Goal: Book appointment/travel/reservation

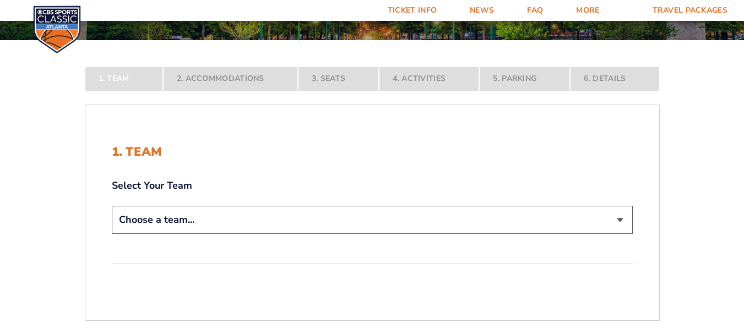
scroll to position [156, 0]
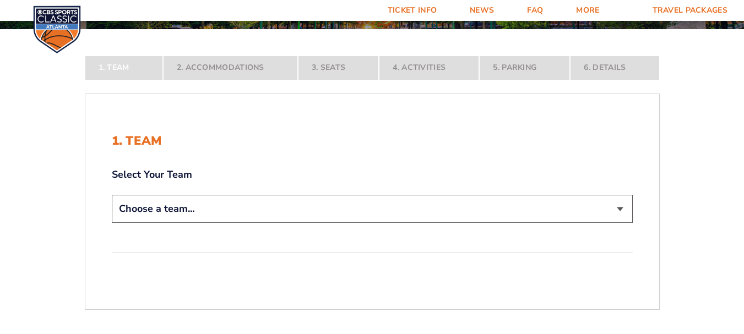
click at [629, 203] on select "Choose a team... [US_STATE] Wildcats [US_STATE] State Buckeyes [US_STATE] Tar H…" at bounding box center [372, 209] width 521 height 28
select select "12956"
click at [112, 223] on select "Choose a team... [US_STATE] Wildcats [US_STATE] State Buckeyes [US_STATE] Tar H…" at bounding box center [372, 209] width 521 height 28
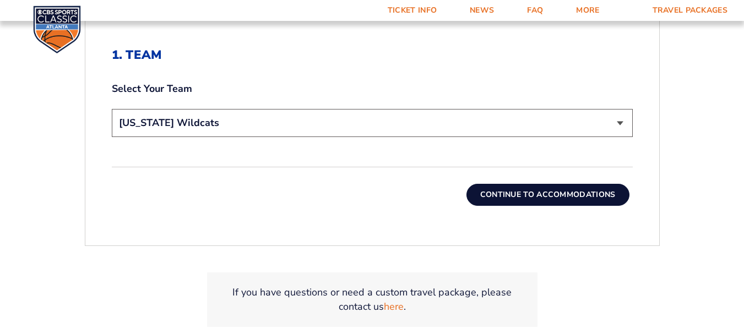
scroll to position [321, 0]
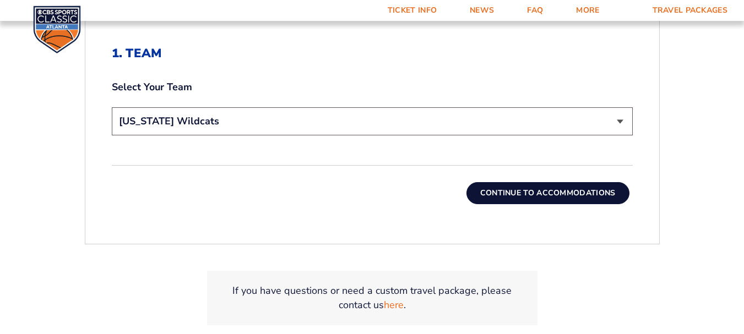
click at [489, 196] on button "Continue To Accommodations" at bounding box center [548, 193] width 163 height 22
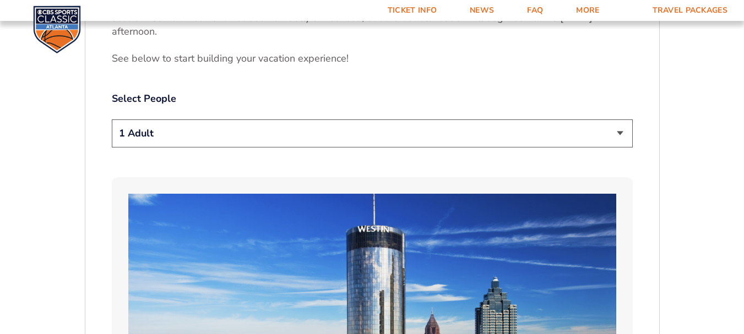
scroll to position [559, 0]
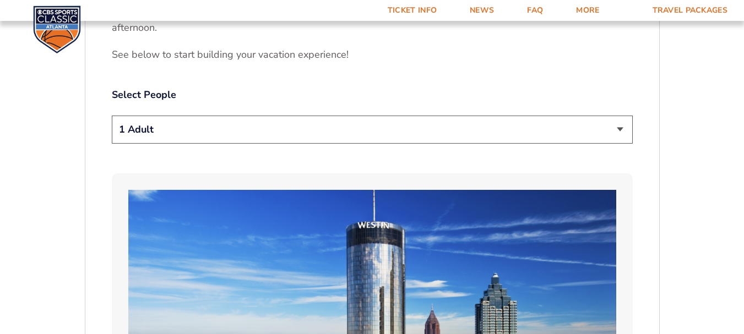
click at [622, 116] on select "1 Adult 2 Adults 3 Adults 4 Adults 2 Adults + 1 Child 2 Adults + 2 Children 2 A…" at bounding box center [372, 130] width 521 height 28
select select "3 Adults"
click at [112, 116] on select "1 Adult 2 Adults 3 Adults 4 Adults 2 Adults + 1 Child 2 Adults + 2 Children 2 A…" at bounding box center [372, 130] width 521 height 28
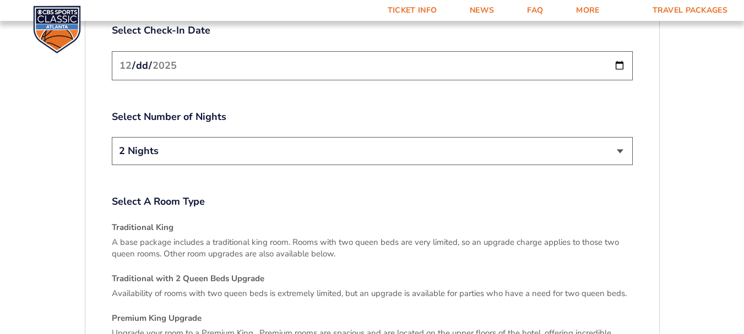
scroll to position [1411, 0]
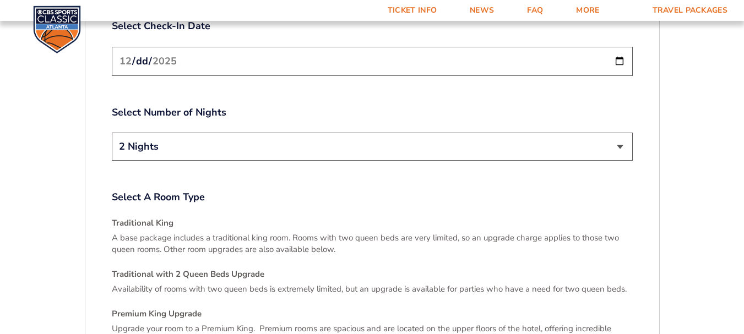
click at [619, 133] on select "2 Nights 3 Nights" at bounding box center [372, 147] width 521 height 28
select select "3 Nights"
click at [112, 133] on select "2 Nights 3 Nights" at bounding box center [372, 147] width 521 height 28
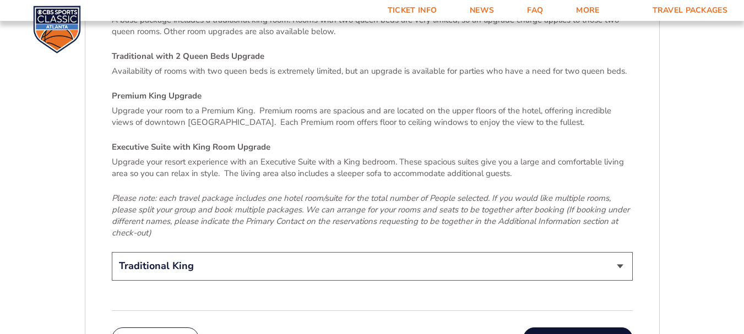
scroll to position [1650, 0]
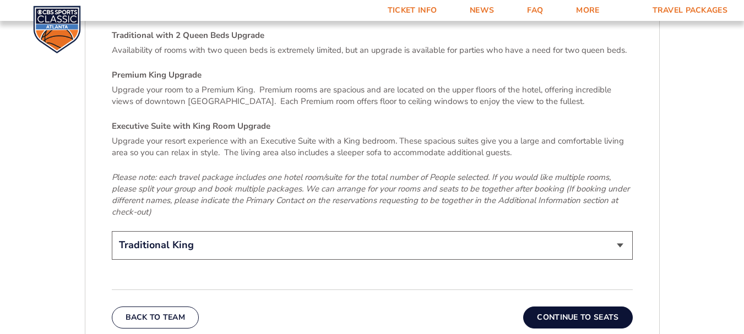
click at [619, 231] on select "Traditional King Traditional with 2 Queen Beds Upgrade (+$45 per night) Premium…" at bounding box center [372, 245] width 521 height 28
select select "Traditional with 2 Queen Beds Upgrade"
click at [112, 231] on select "Traditional King Traditional with 2 Queen Beds Upgrade (+$45 per night) Premium…" at bounding box center [372, 245] width 521 height 28
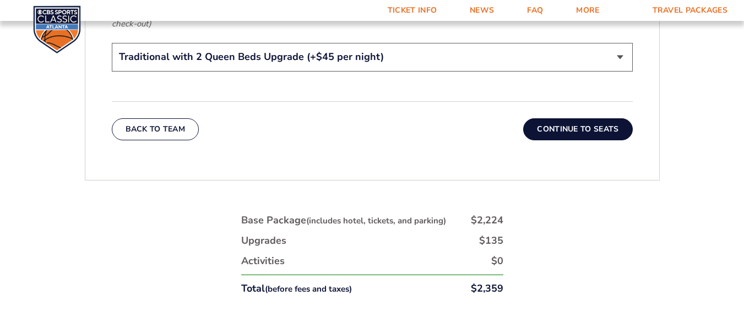
scroll to position [1822, 0]
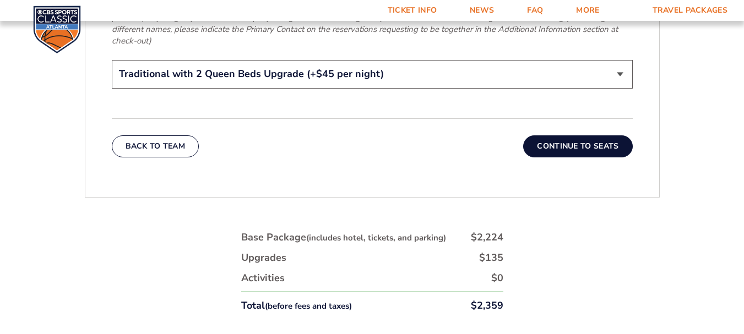
click at [587, 136] on button "Continue To Seats" at bounding box center [577, 147] width 109 height 22
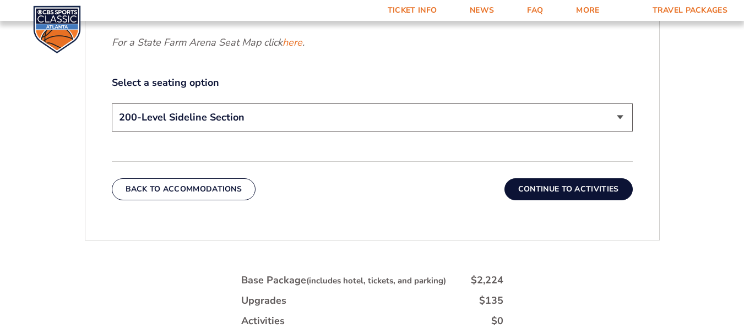
scroll to position [569, 0]
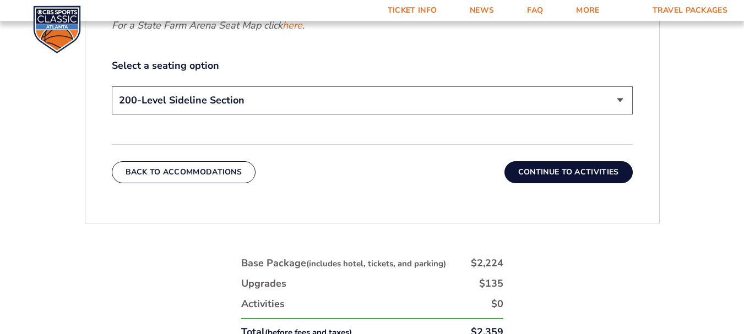
click at [623, 100] on select "200-Level Sideline Section 100-Level Corner Seat Upgrade (+$120 per person) 100…" at bounding box center [372, 101] width 521 height 28
select select "100-Level Corner Seat Upgrade"
click at [112, 87] on select "200-Level Sideline Section 100-Level Corner Seat Upgrade (+$120 per person) 100…" at bounding box center [372, 101] width 521 height 28
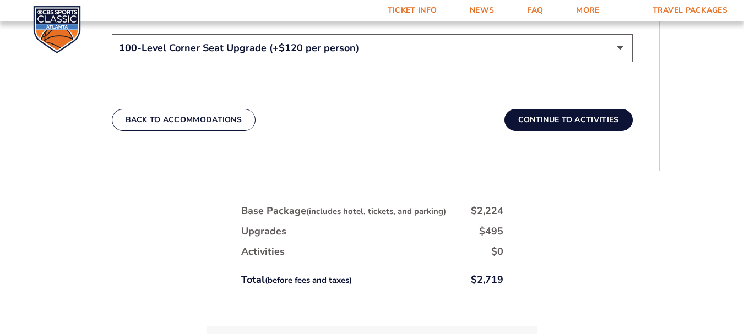
scroll to position [619, 0]
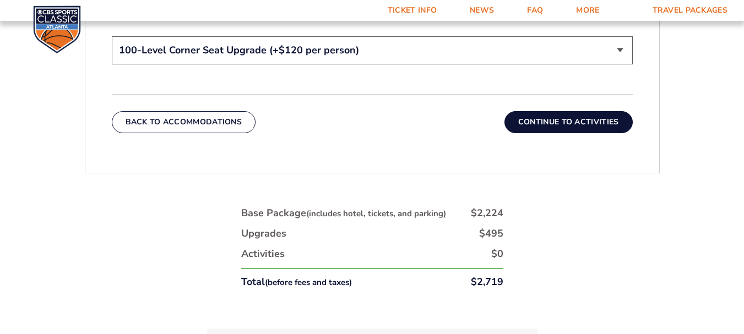
click at [568, 120] on button "Continue To Activities" at bounding box center [569, 122] width 128 height 22
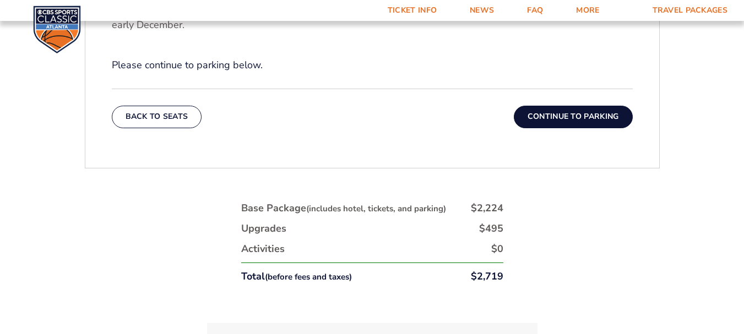
scroll to position [496, 0]
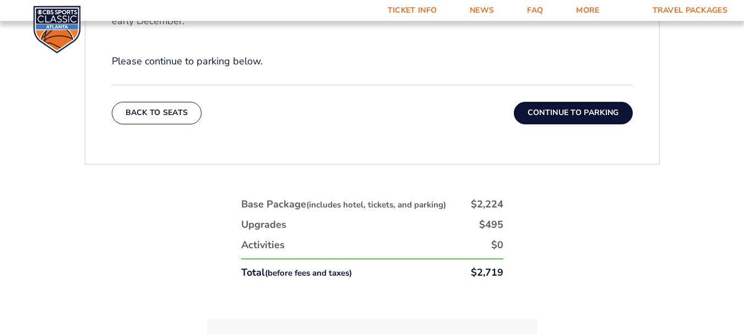
click at [578, 110] on button "Continue To Parking" at bounding box center [573, 113] width 119 height 22
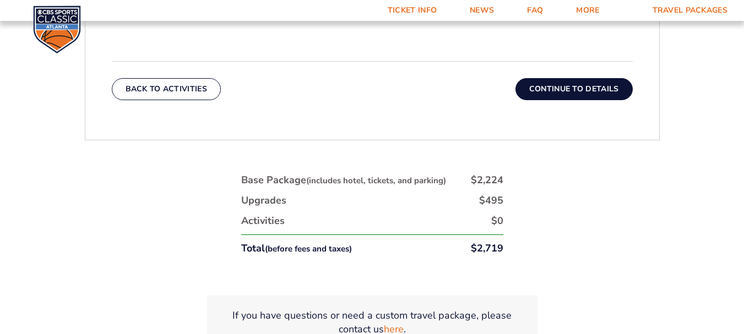
scroll to position [450, 0]
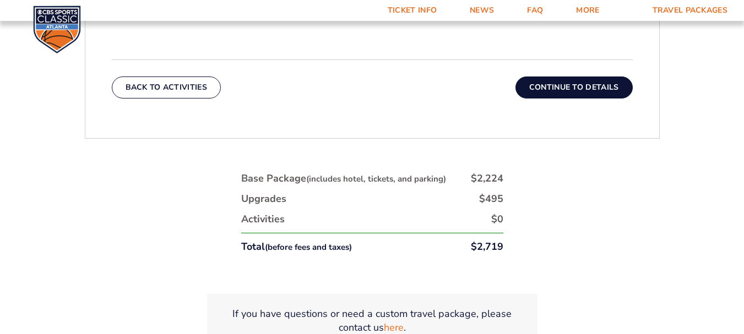
click at [572, 90] on button "Continue To Details" at bounding box center [574, 88] width 117 height 22
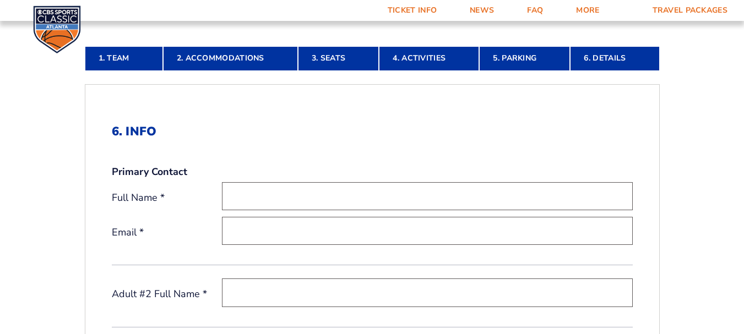
scroll to position [240, 0]
